Goal: Feedback & Contribution: Leave review/rating

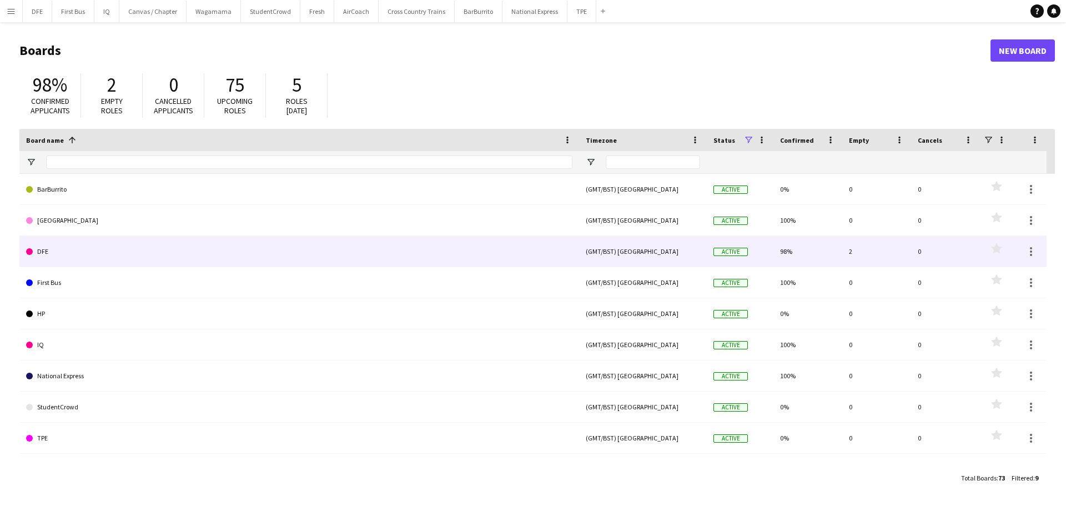
click at [61, 257] on link "DFE" at bounding box center [299, 251] width 546 height 31
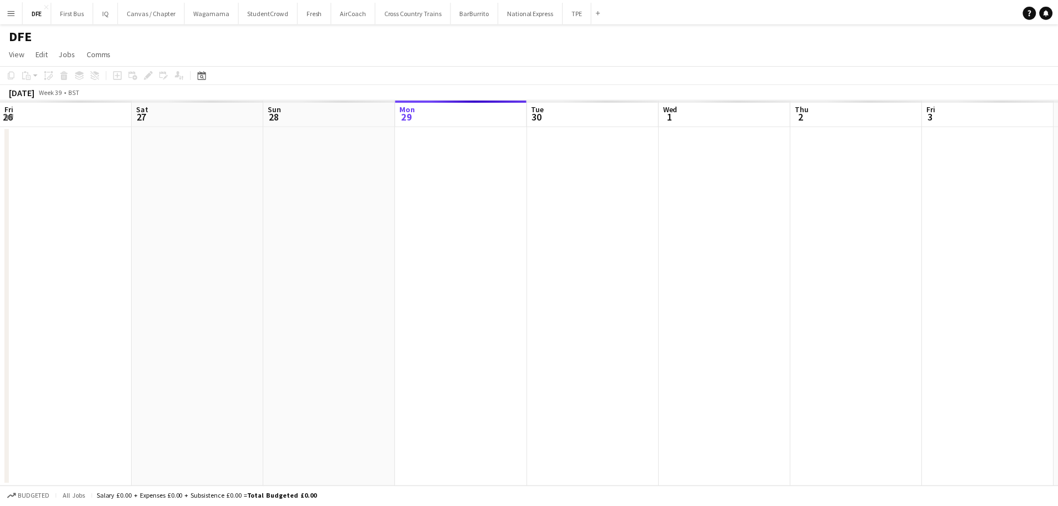
scroll to position [0, 265]
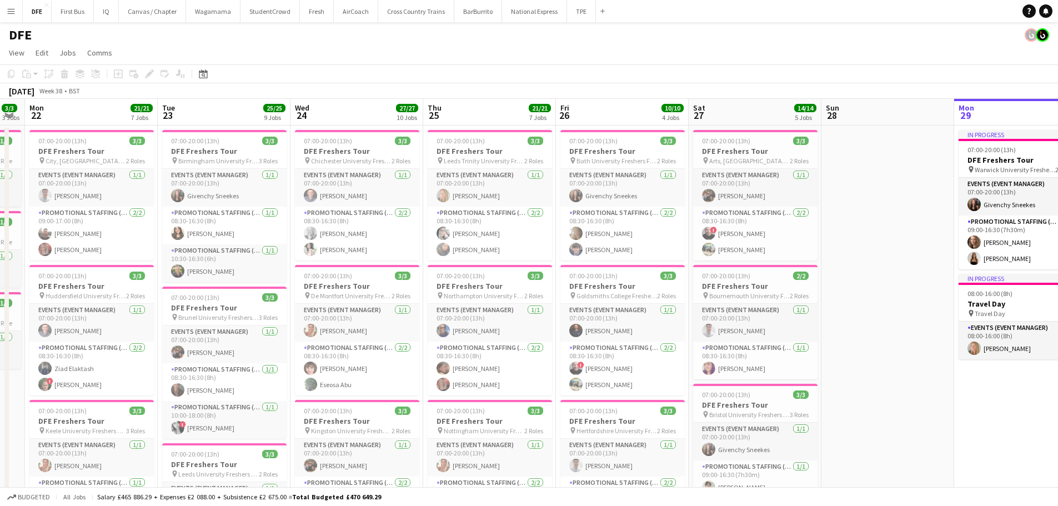
drag, startPoint x: 88, startPoint y: 414, endPoint x: 912, endPoint y: 315, distance: 830.5
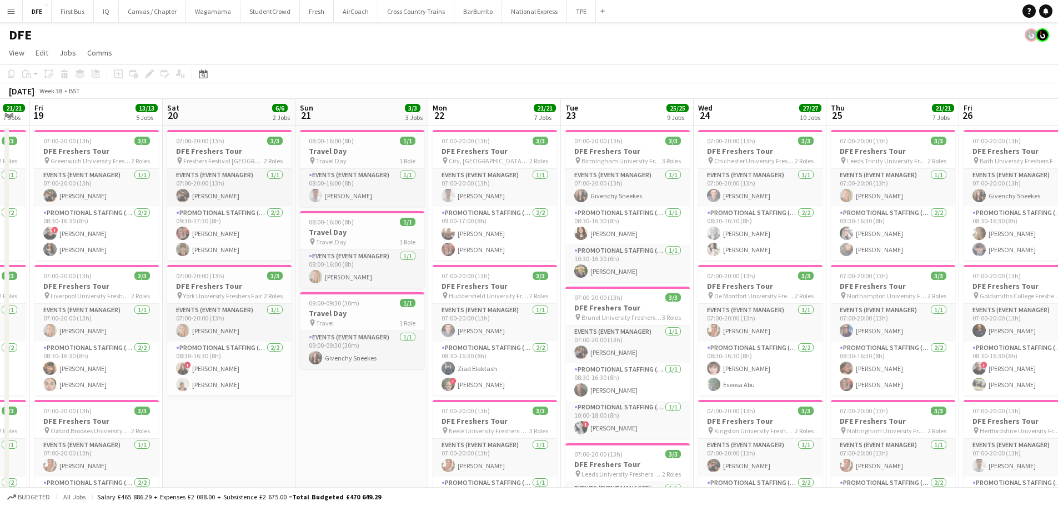
scroll to position [0, 224]
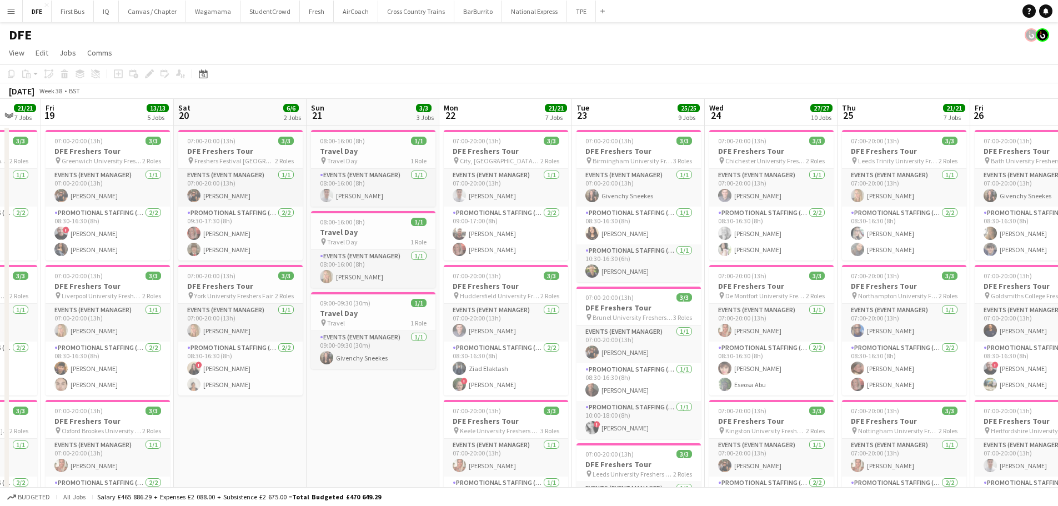
drag, startPoint x: 471, startPoint y: 324, endPoint x: 882, endPoint y: 249, distance: 417.7
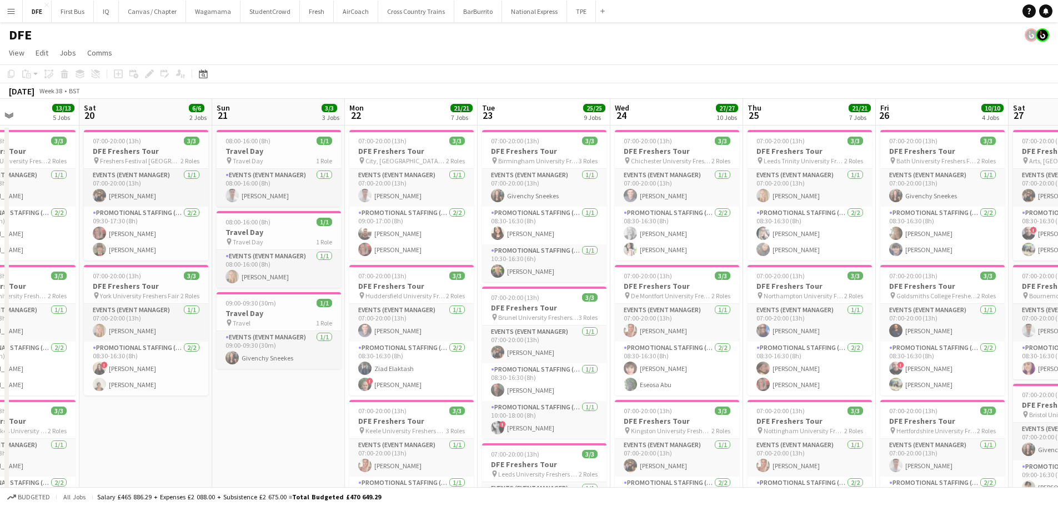
scroll to position [0, 330]
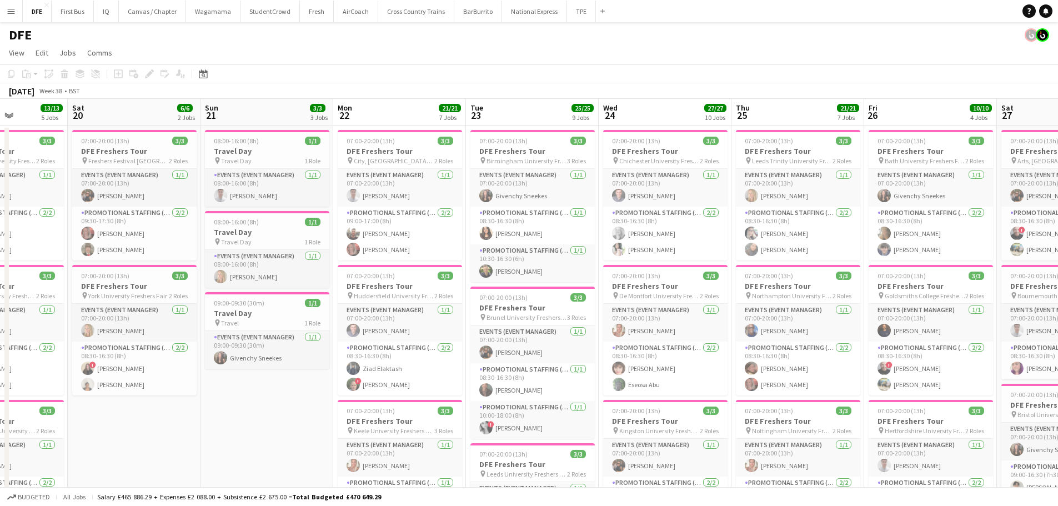
drag, startPoint x: 367, startPoint y: 451, endPoint x: 264, endPoint y: 436, distance: 103.8
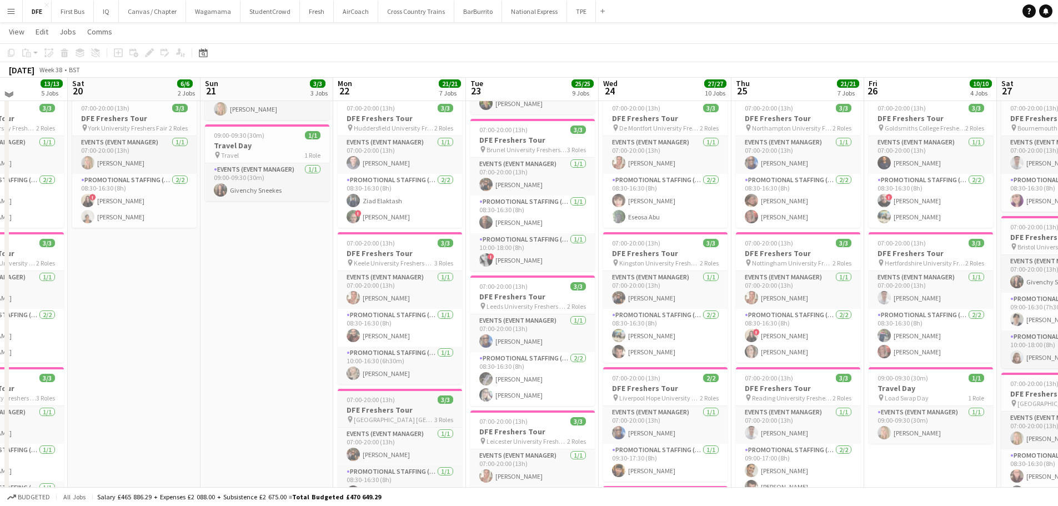
scroll to position [0, 0]
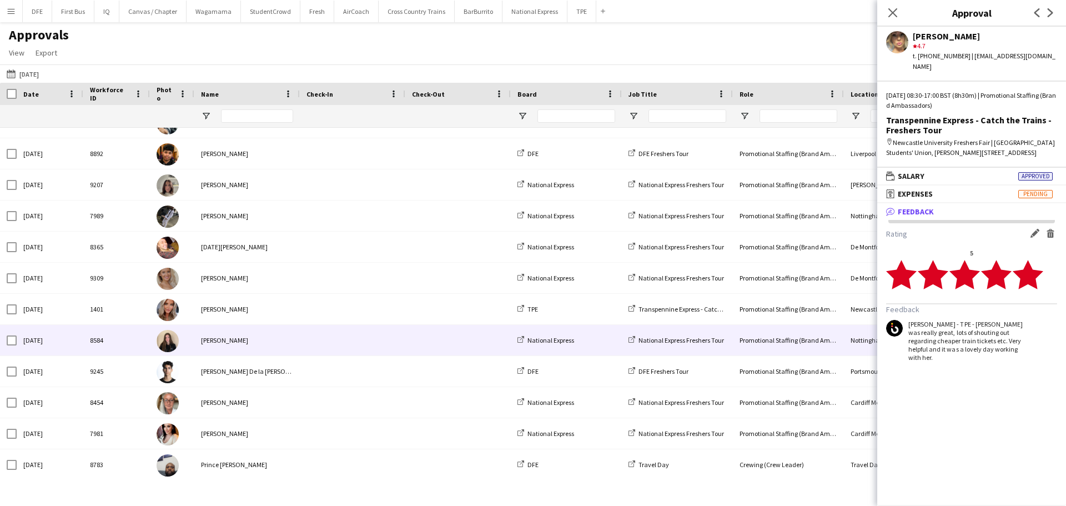
scroll to position [956, 0]
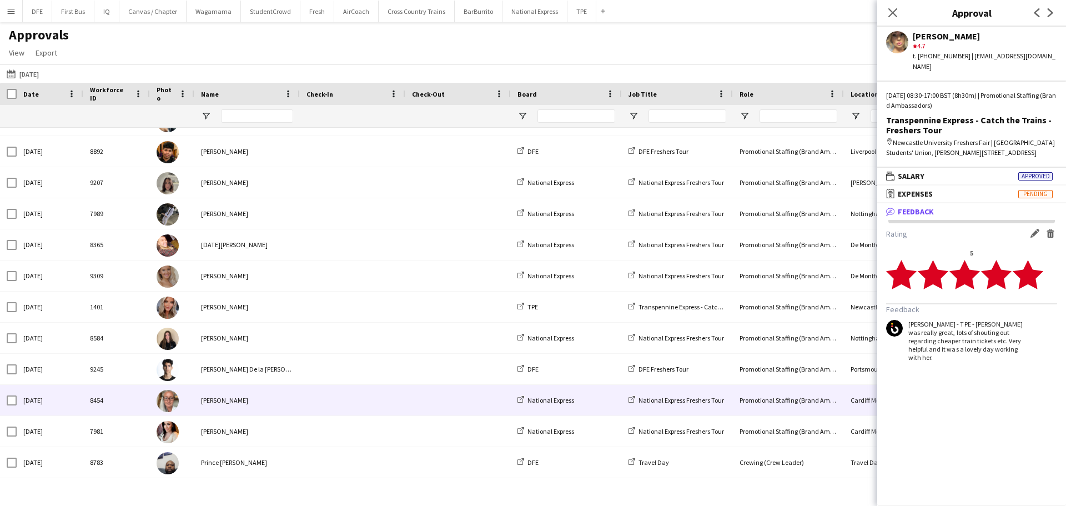
click at [263, 404] on div "[PERSON_NAME]" at bounding box center [246, 400] width 105 height 31
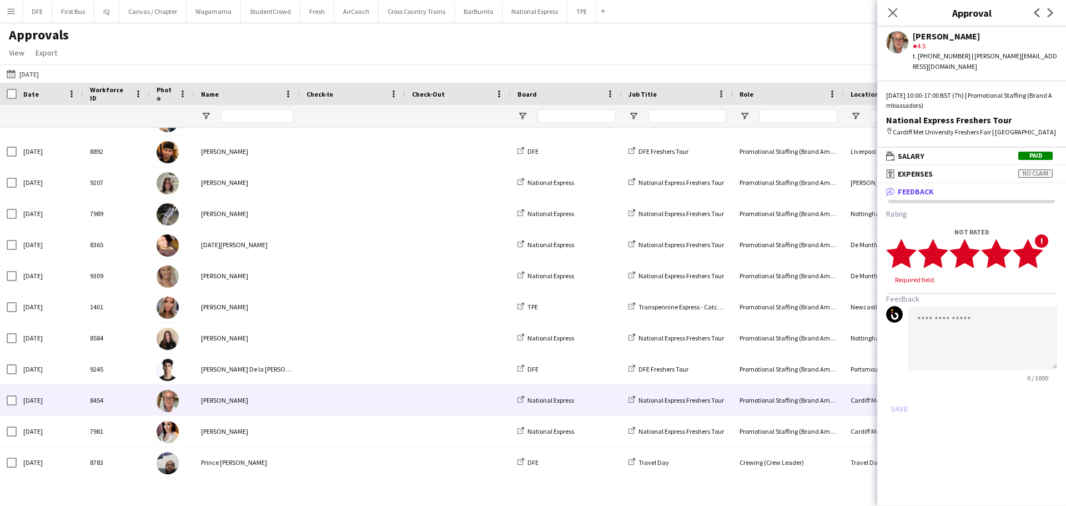
click at [1039, 260] on icon "star" at bounding box center [1028, 253] width 31 height 31
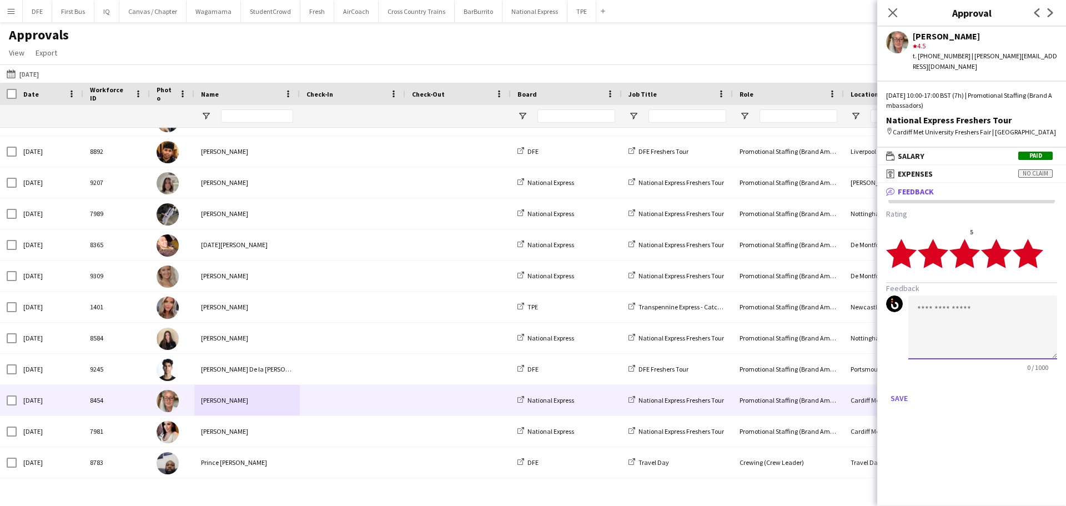
click at [957, 308] on textarea at bounding box center [982, 327] width 149 height 64
paste textarea "**********"
type textarea "**********"
click at [893, 401] on button "Save" at bounding box center [899, 398] width 26 height 18
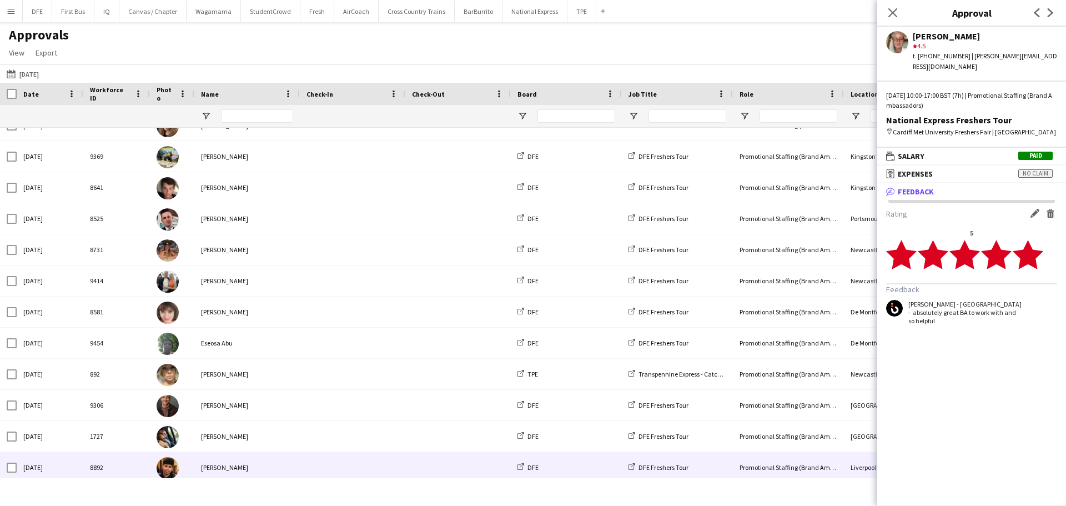
scroll to position [0, 0]
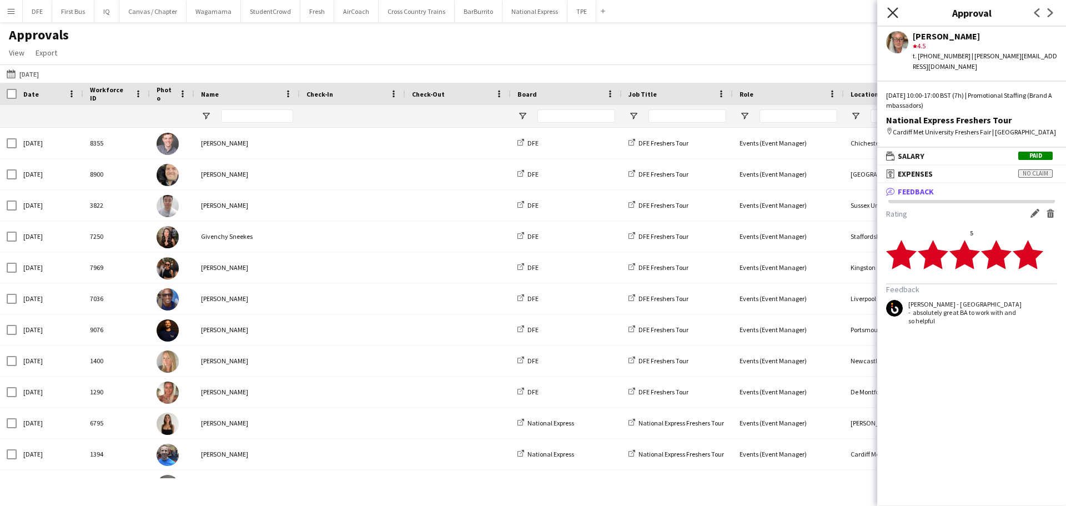
click at [897, 13] on icon "Close pop-in" at bounding box center [892, 12] width 11 height 11
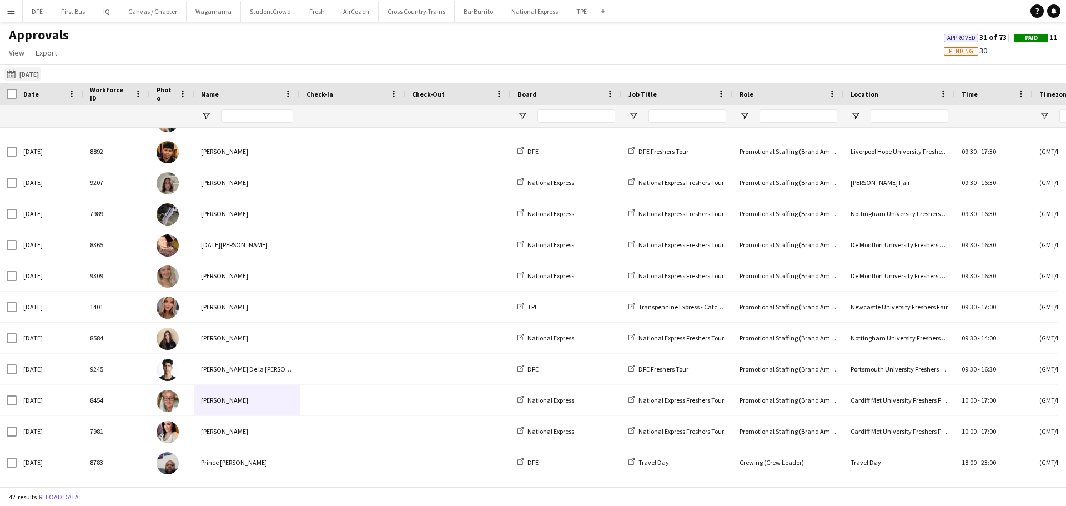
click at [32, 73] on button "22-09-2025 24-09-2025" at bounding box center [22, 73] width 37 height 13
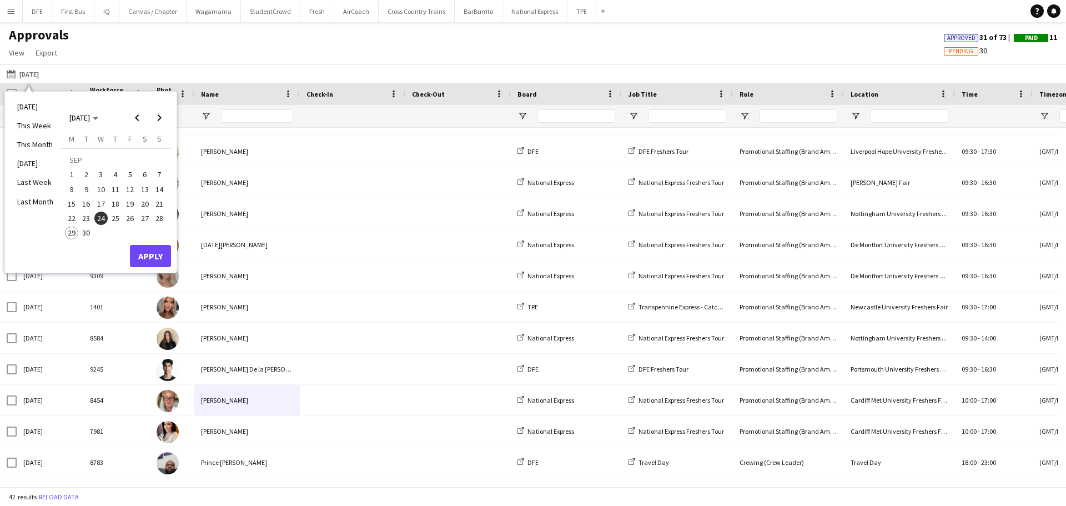
click at [113, 219] on span "25" at bounding box center [115, 218] width 13 height 13
click at [147, 252] on button "Apply" at bounding box center [150, 256] width 41 height 22
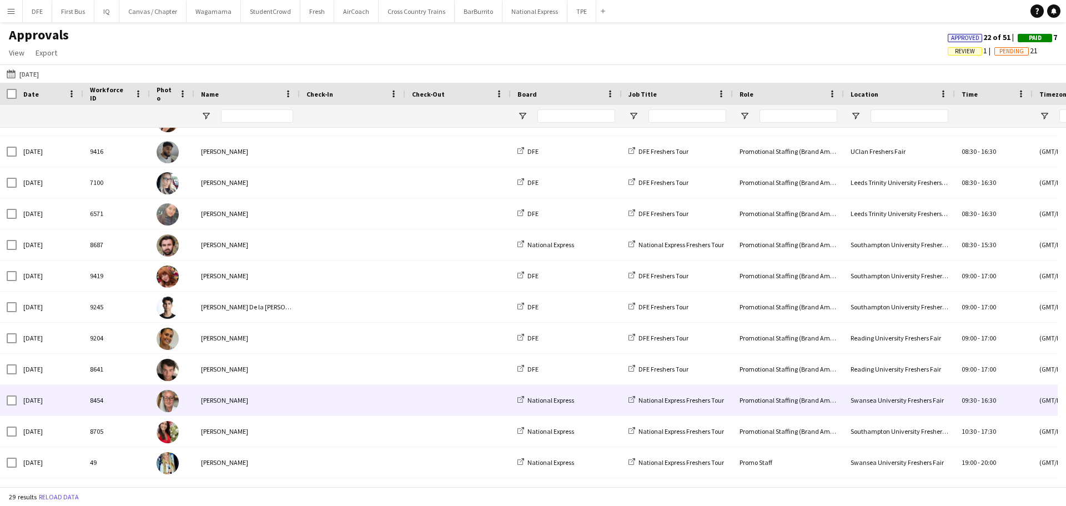
click at [245, 403] on div "[PERSON_NAME]" at bounding box center [246, 400] width 105 height 31
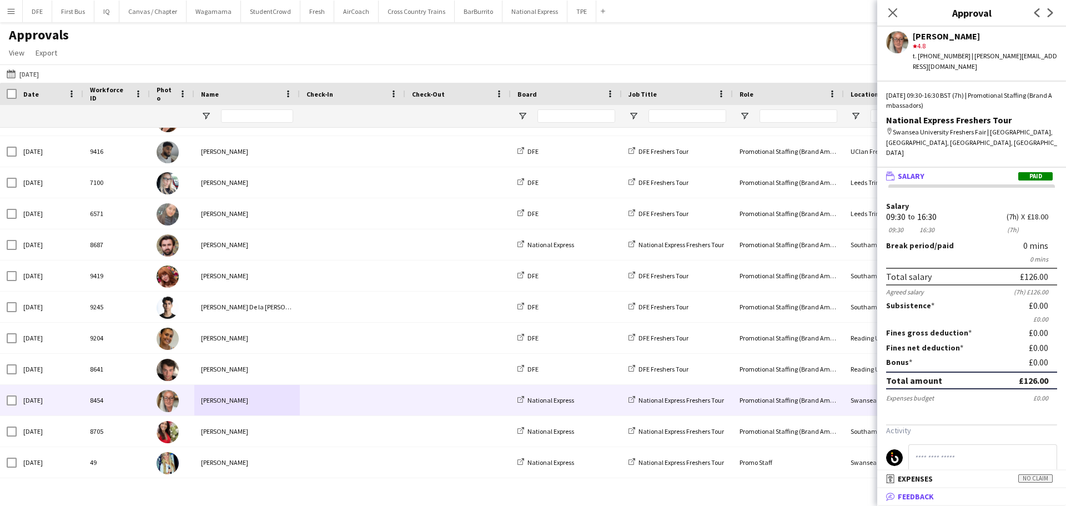
click at [981, 501] on mat-panel-title "bubble-pencil Feedback" at bounding box center [969, 496] width 184 height 10
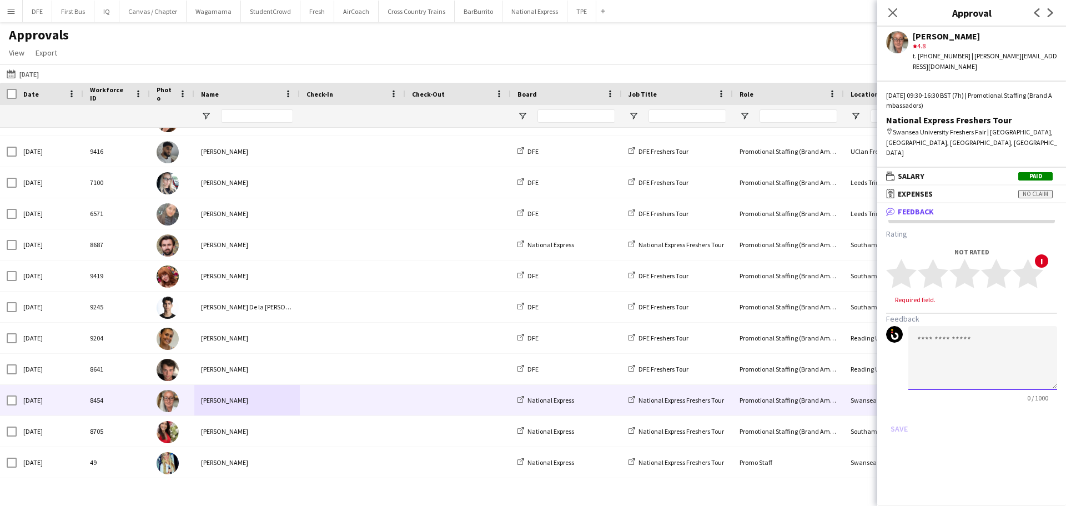
click at [950, 339] on textarea at bounding box center [982, 358] width 149 height 64
paste textarea "**********"
click at [918, 326] on textarea "**********" at bounding box center [982, 358] width 149 height 64
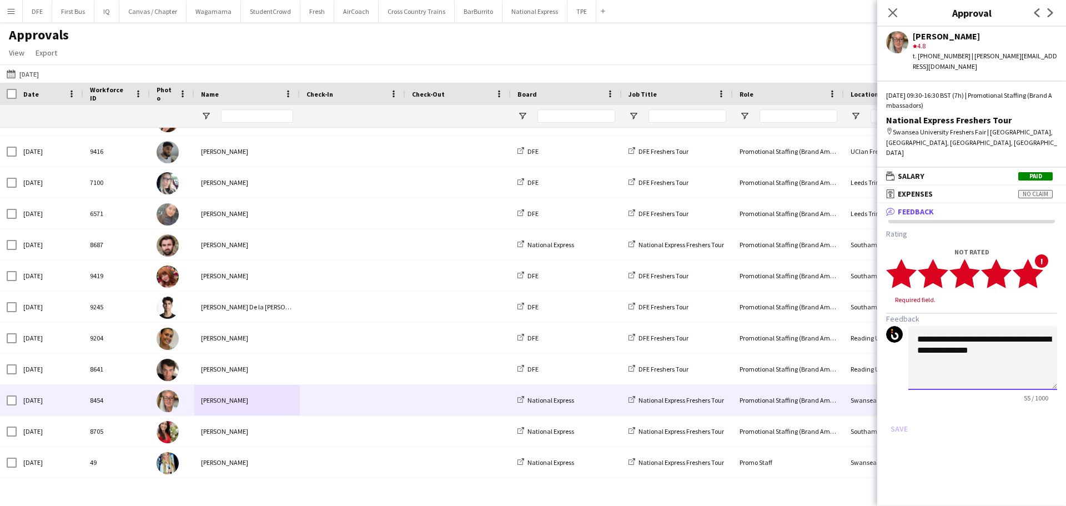
type textarea "**********"
click at [1034, 259] on polygon at bounding box center [1028, 273] width 31 height 29
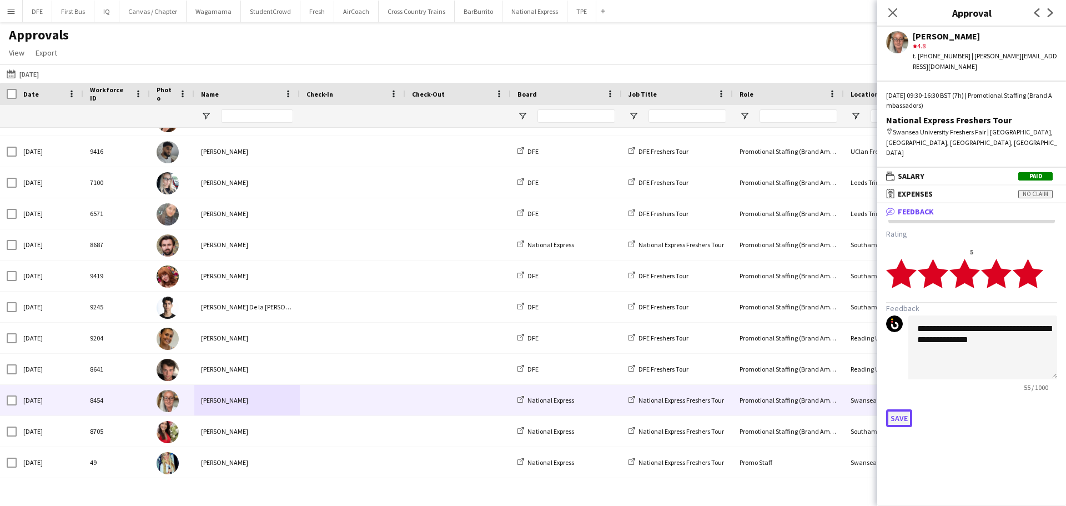
click at [901, 409] on button "Save" at bounding box center [899, 418] width 26 height 18
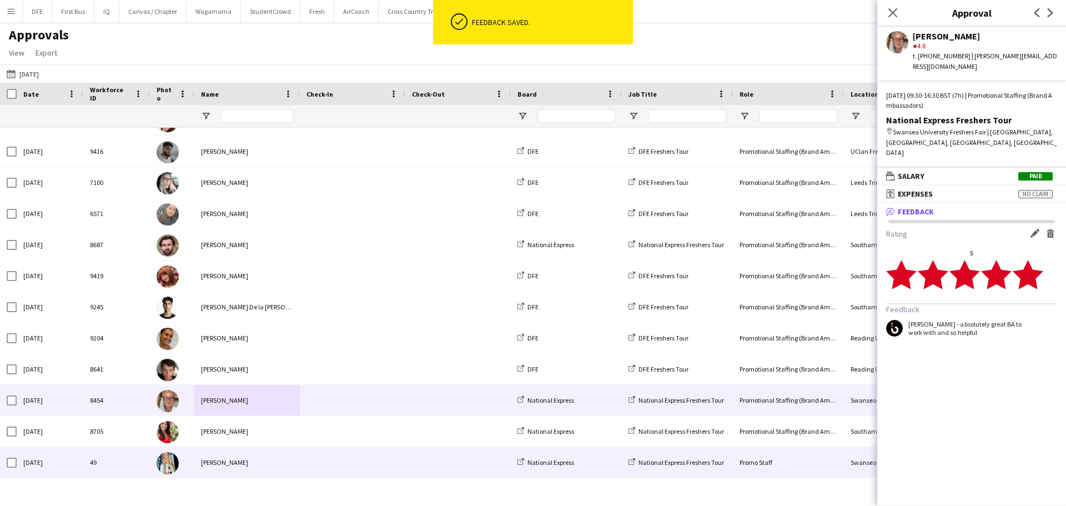
click at [285, 465] on div "[PERSON_NAME]" at bounding box center [246, 462] width 105 height 31
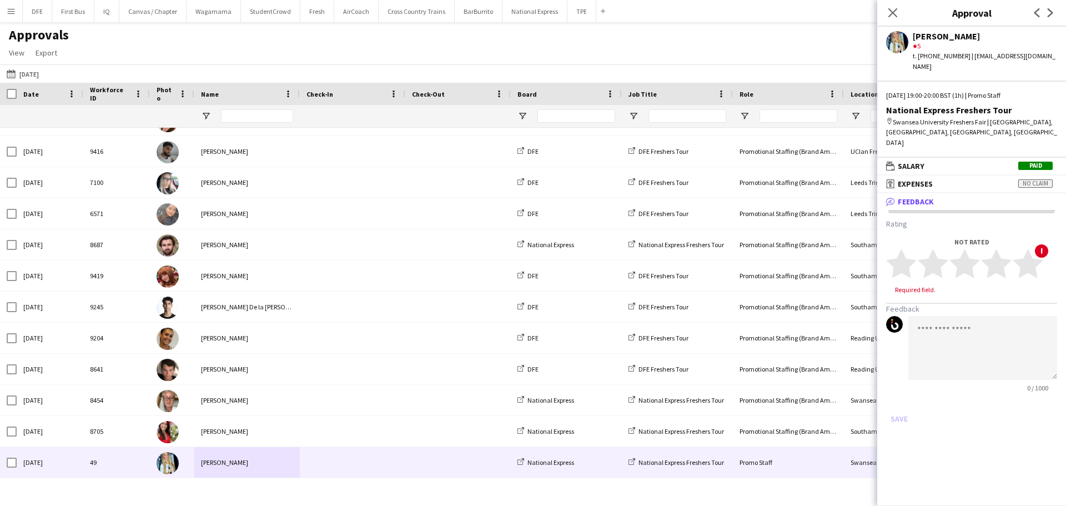
click at [907, 322] on div "0 / 1000" at bounding box center [971, 354] width 171 height 76
click at [926, 316] on textarea at bounding box center [982, 348] width 149 height 64
paste textarea "**********"
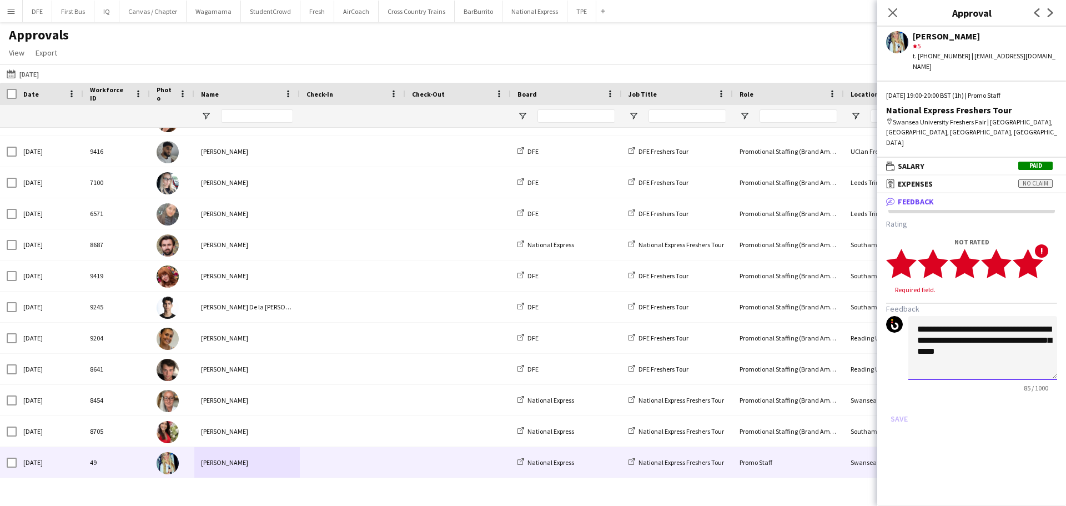
type textarea "**********"
click at [1037, 249] on polygon at bounding box center [1028, 263] width 31 height 29
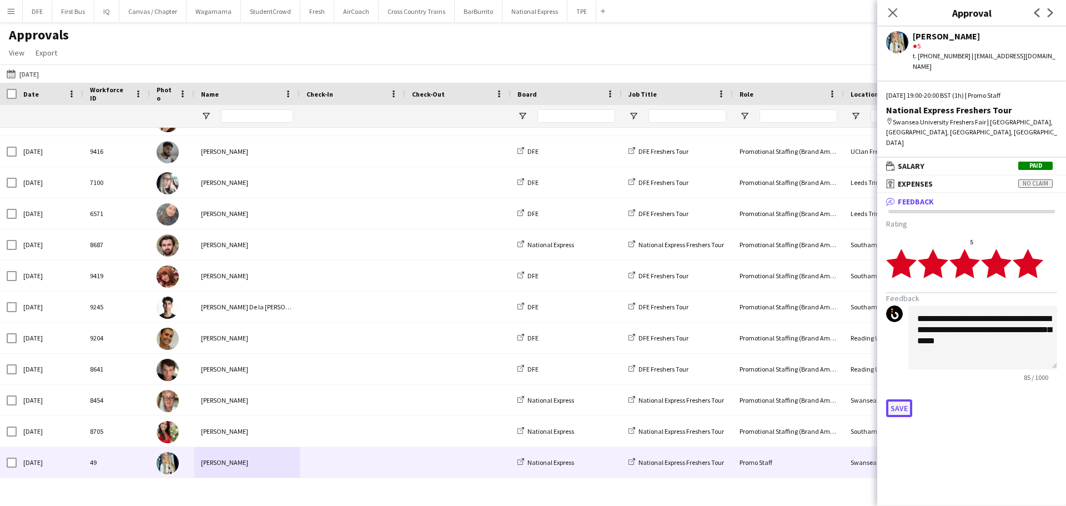
click at [902, 399] on button "Save" at bounding box center [899, 408] width 26 height 18
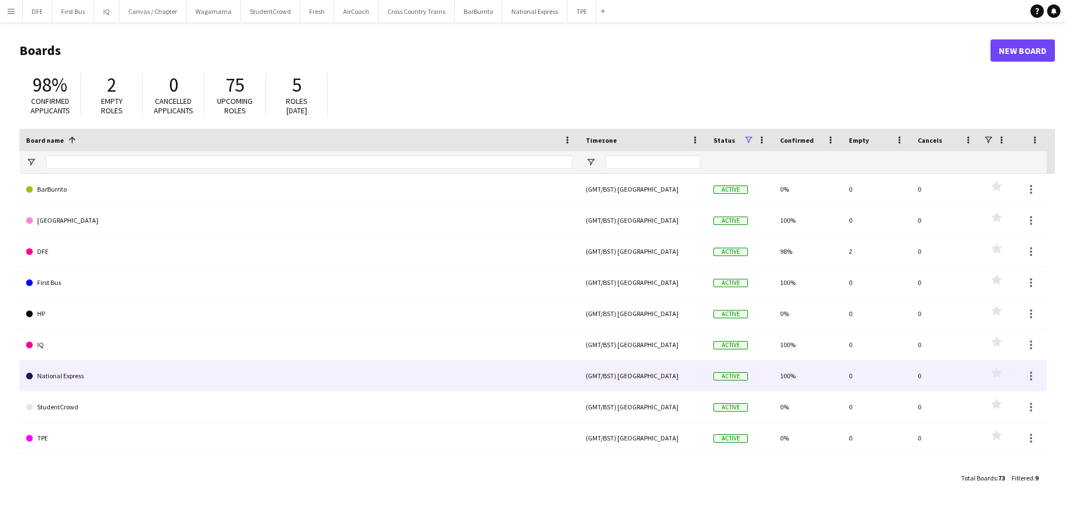
click at [59, 382] on link "National Express" at bounding box center [299, 375] width 546 height 31
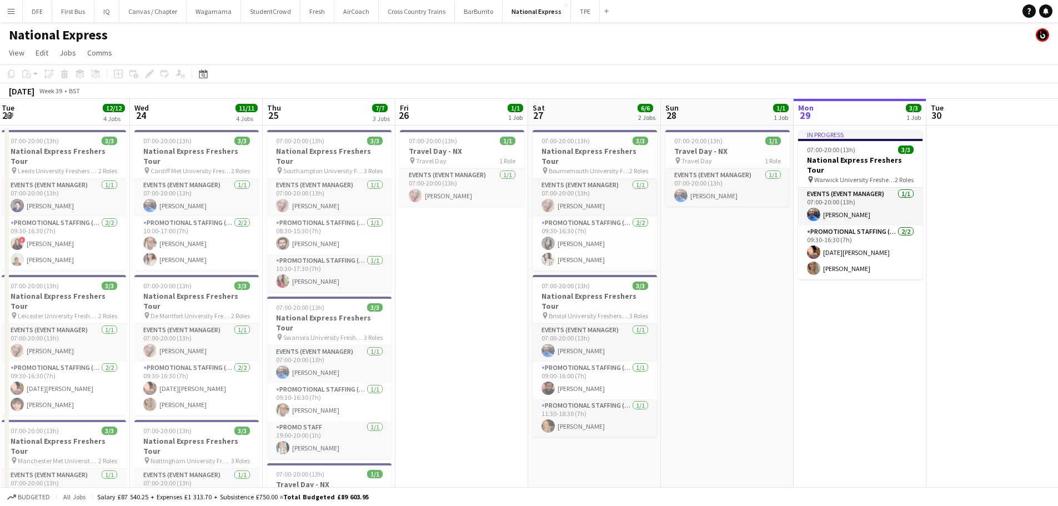
scroll to position [0, 261]
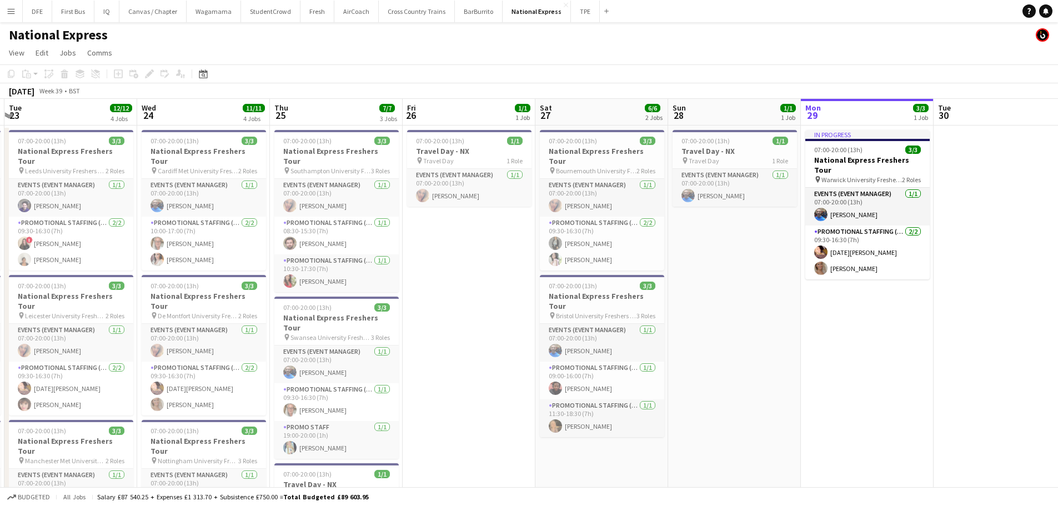
drag, startPoint x: 205, startPoint y: 385, endPoint x: 783, endPoint y: 321, distance: 580.9
click at [783, 321] on app-calendar-viewport "Sun 21 2/2 2 Jobs Mon 22 12/12 4 Jobs Tue 23 12/12 4 Jobs Wed 24 11/11 4 Jobs T…" at bounding box center [529, 417] width 1058 height 637
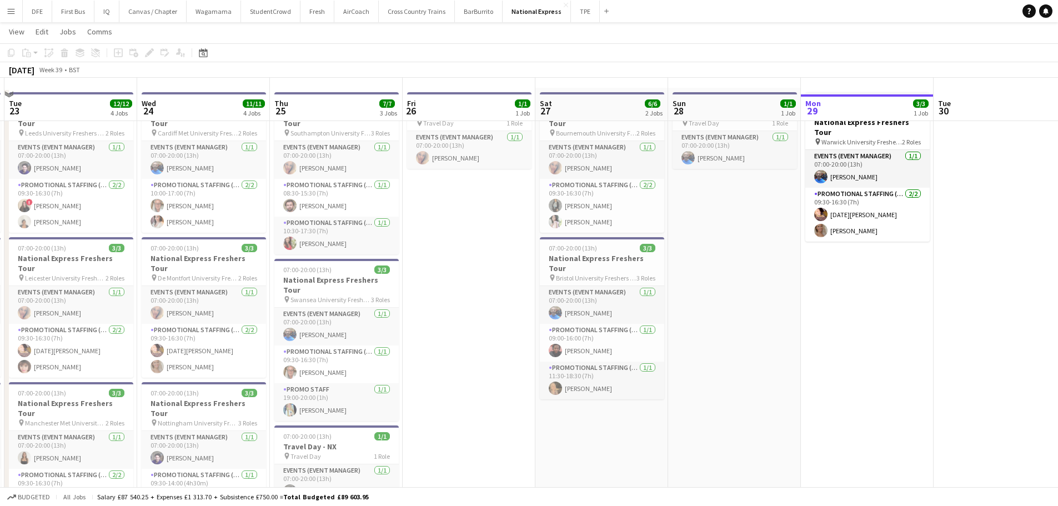
scroll to position [56, 0]
